Goal: Task Accomplishment & Management: Use online tool/utility

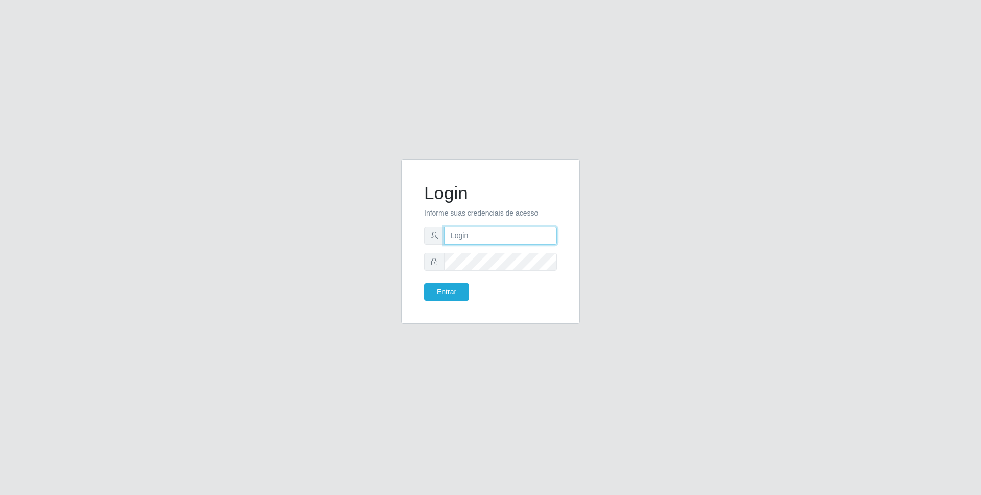
type input "[EMAIL_ADDRESS][DOMAIN_NAME]"
click at [503, 234] on input "[EMAIL_ADDRESS][DOMAIN_NAME]" at bounding box center [500, 236] width 113 height 18
click at [443, 296] on button "Entrar" at bounding box center [446, 292] width 45 height 18
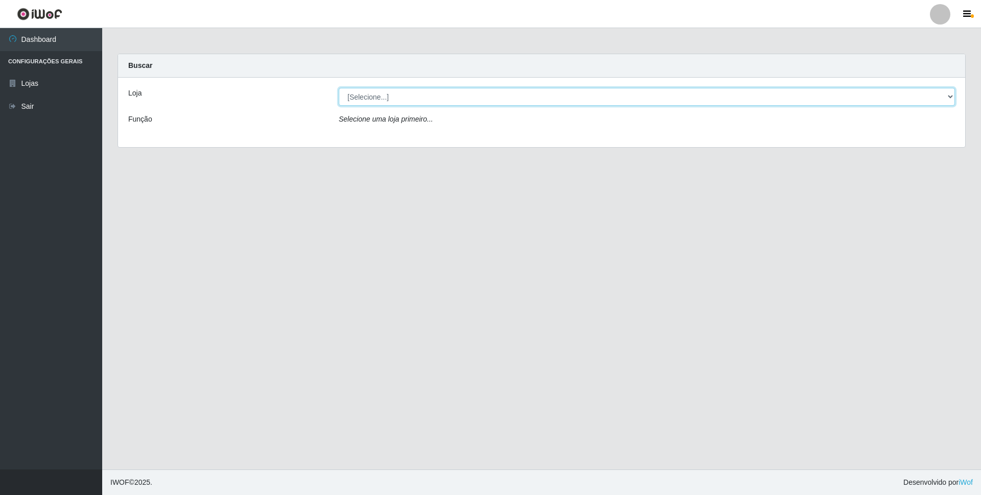
click at [408, 91] on select "[Selecione...] [GEOGRAPHIC_DATA] - [GEOGRAPHIC_DATA]" at bounding box center [647, 97] width 616 height 18
select select "432"
click at [339, 88] on select "[Selecione...] [GEOGRAPHIC_DATA] - [GEOGRAPHIC_DATA]" at bounding box center [647, 97] width 616 height 18
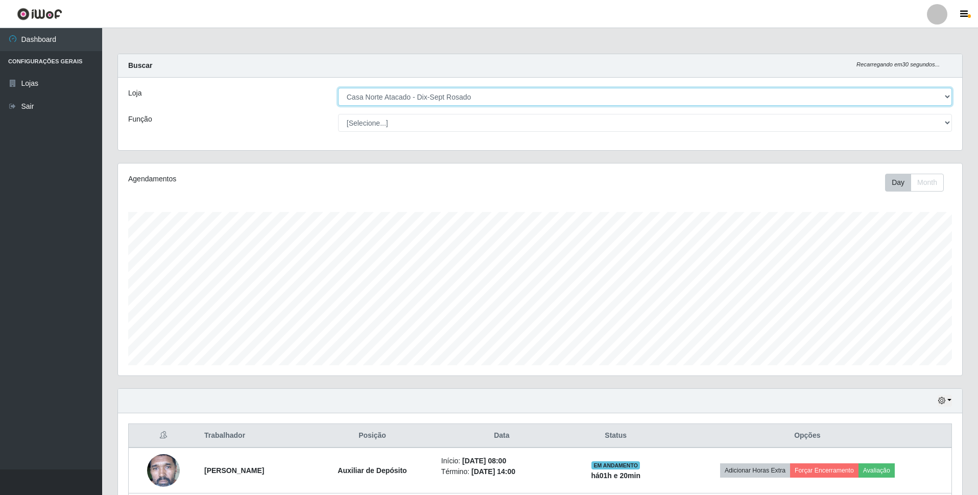
scroll to position [212, 844]
click at [410, 125] on select "[Selecione...] ASG ASG + ASG ++ Auxiliar de Depósito Auxiliar de Depósito + Aux…" at bounding box center [645, 123] width 614 height 18
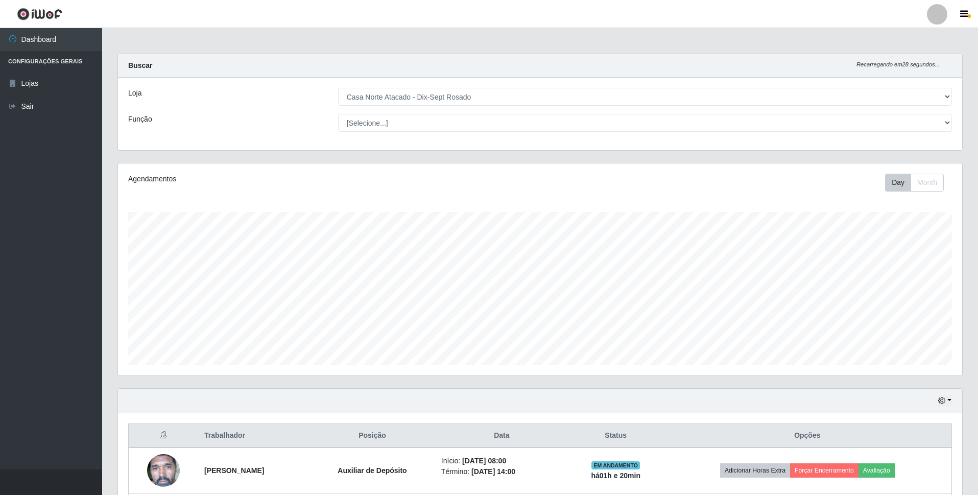
drag, startPoint x: 258, startPoint y: 117, endPoint x: 265, endPoint y: 118, distance: 6.7
click at [259, 117] on div "Função" at bounding box center [226, 123] width 210 height 18
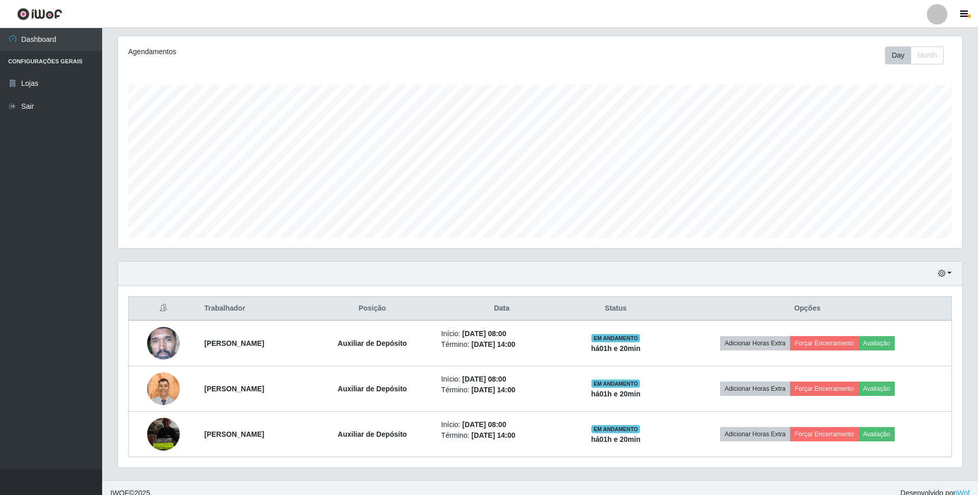
scroll to position [138, 0]
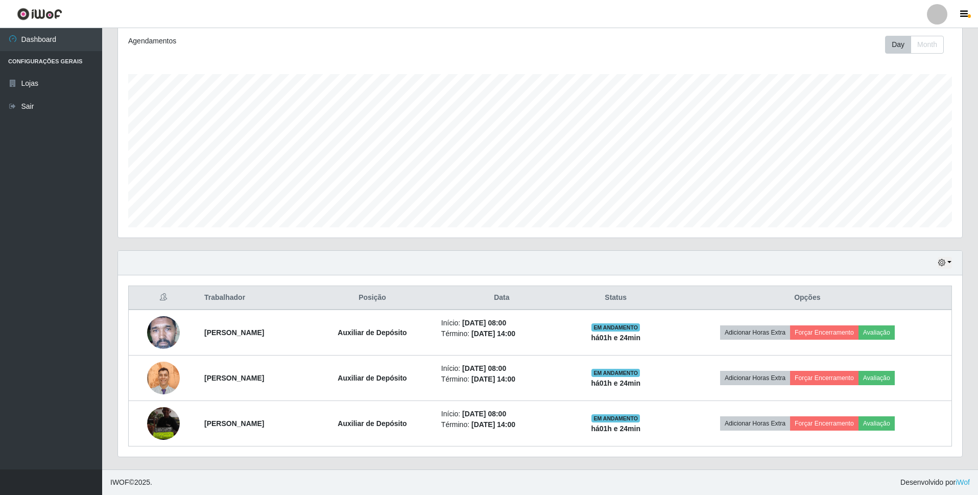
click at [419, 231] on div "Agendamentos Day Month 04/07 Agendamentos 12" at bounding box center [540, 132] width 844 height 212
